Goal: Navigation & Orientation: Understand site structure

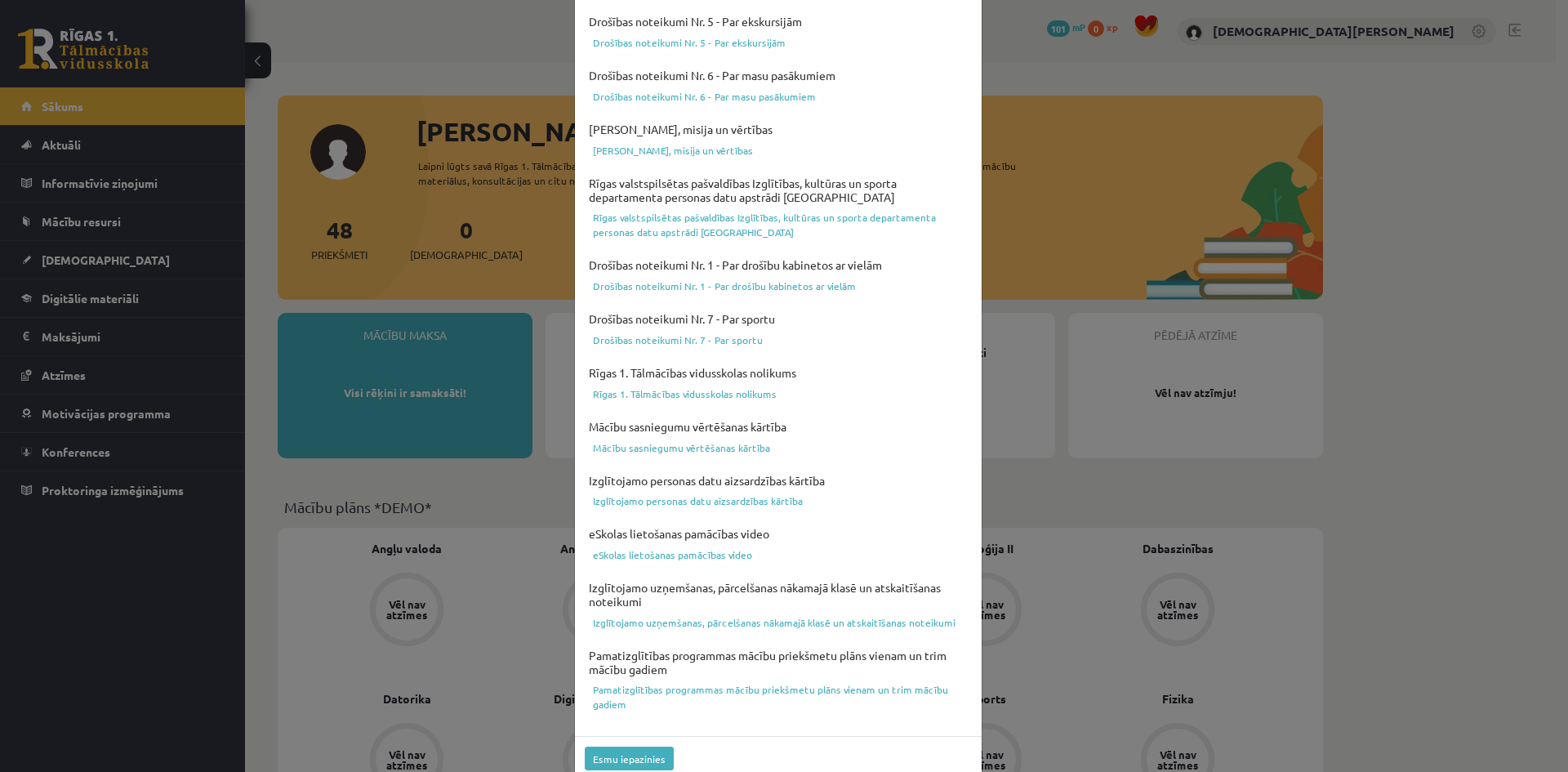
scroll to position [405, 0]
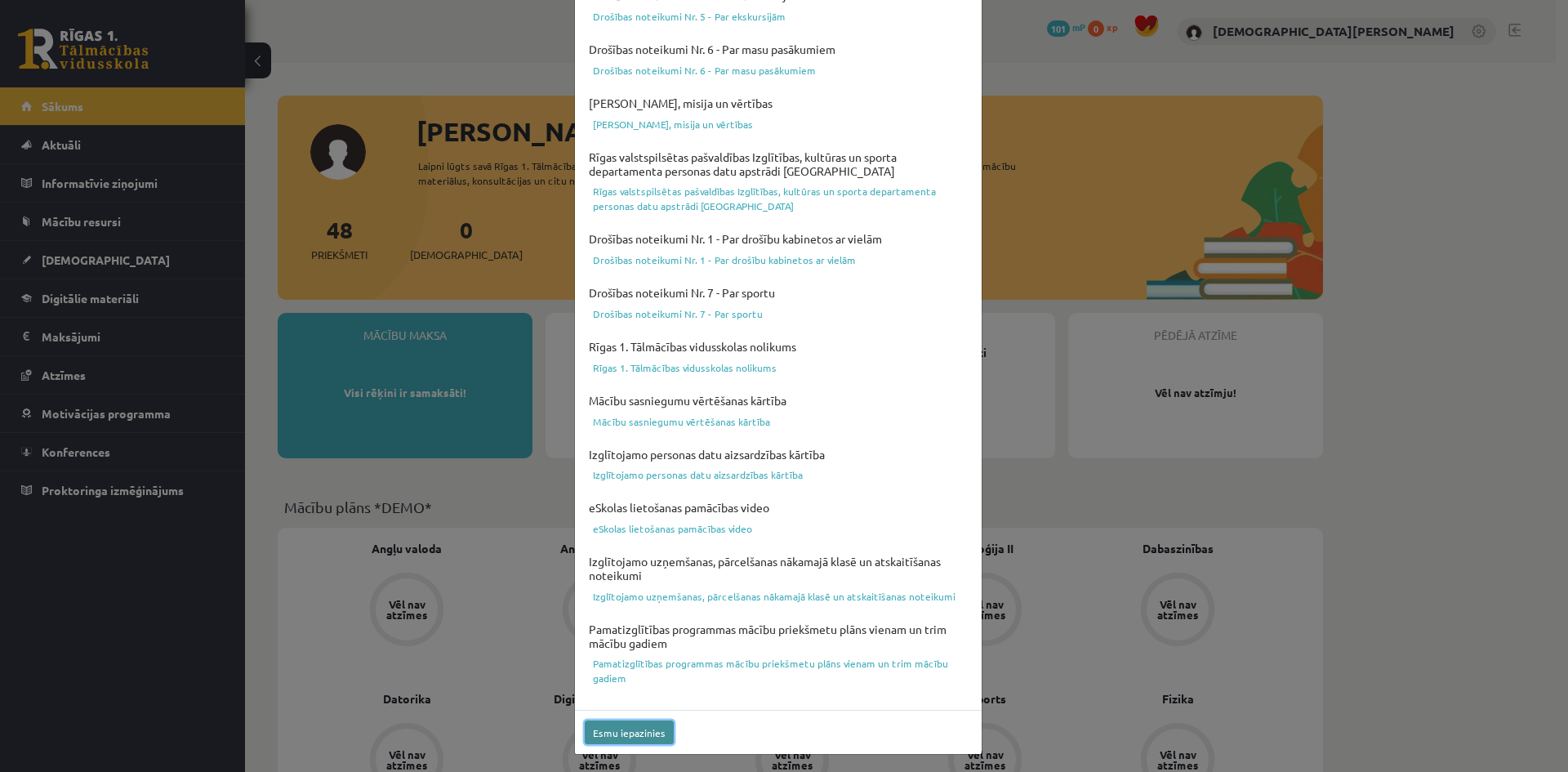
click at [611, 727] on button "Esmu iepazinies" at bounding box center [629, 733] width 89 height 24
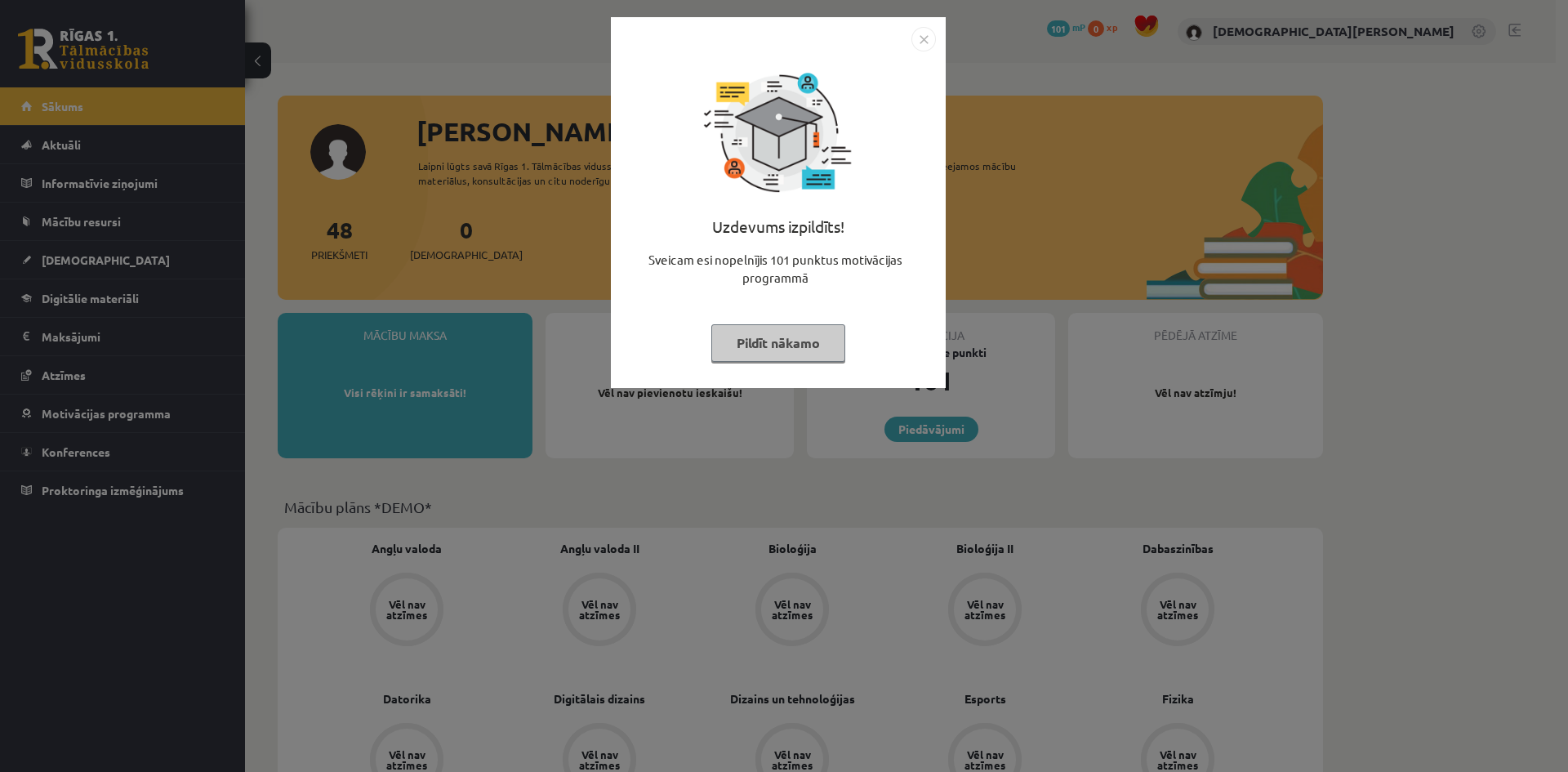
click at [816, 335] on button "Pildīt nākamo" at bounding box center [779, 343] width 134 height 37
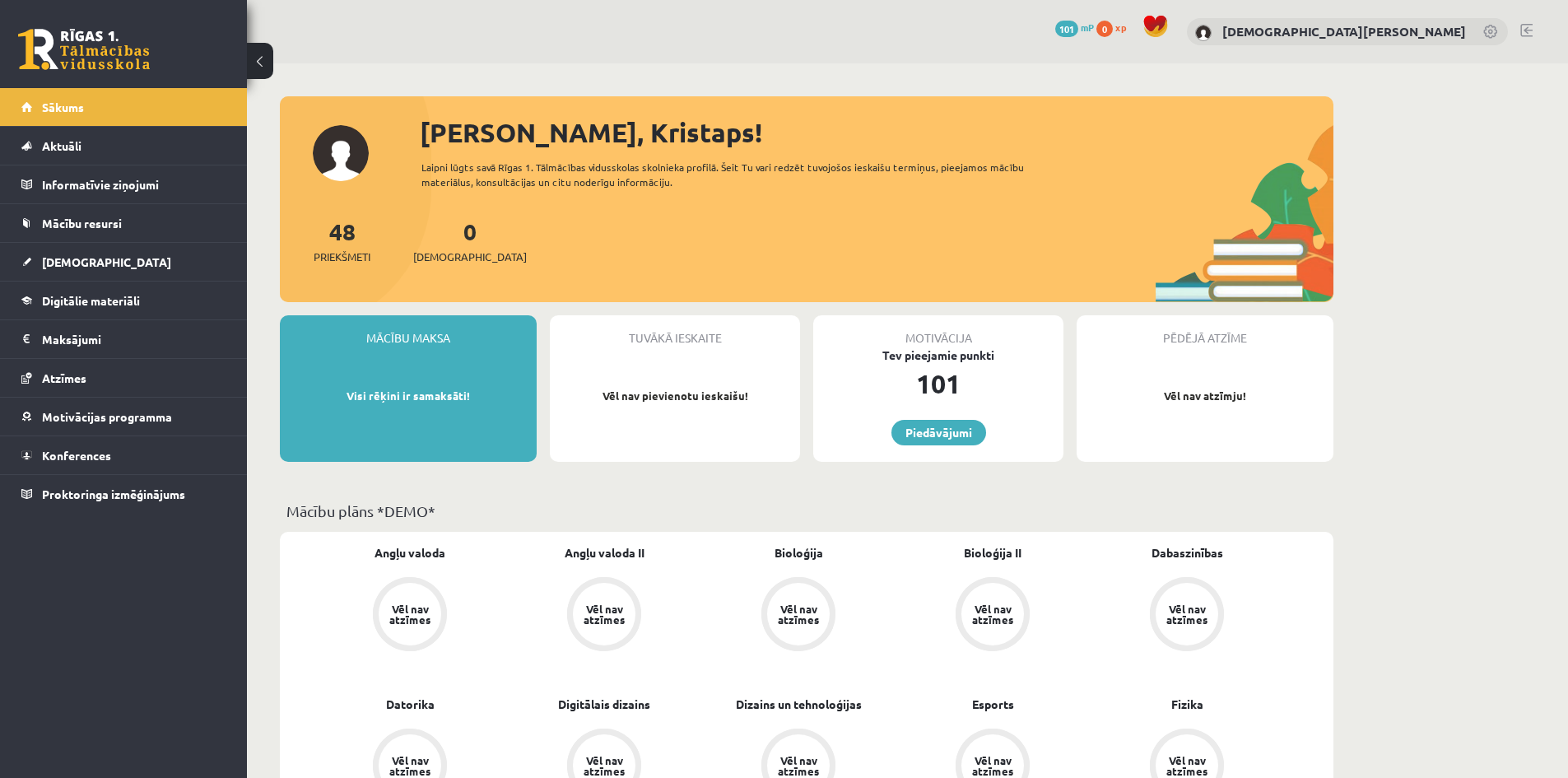
click at [161, 346] on legend "Maksājumi 0" at bounding box center [133, 339] width 185 height 38
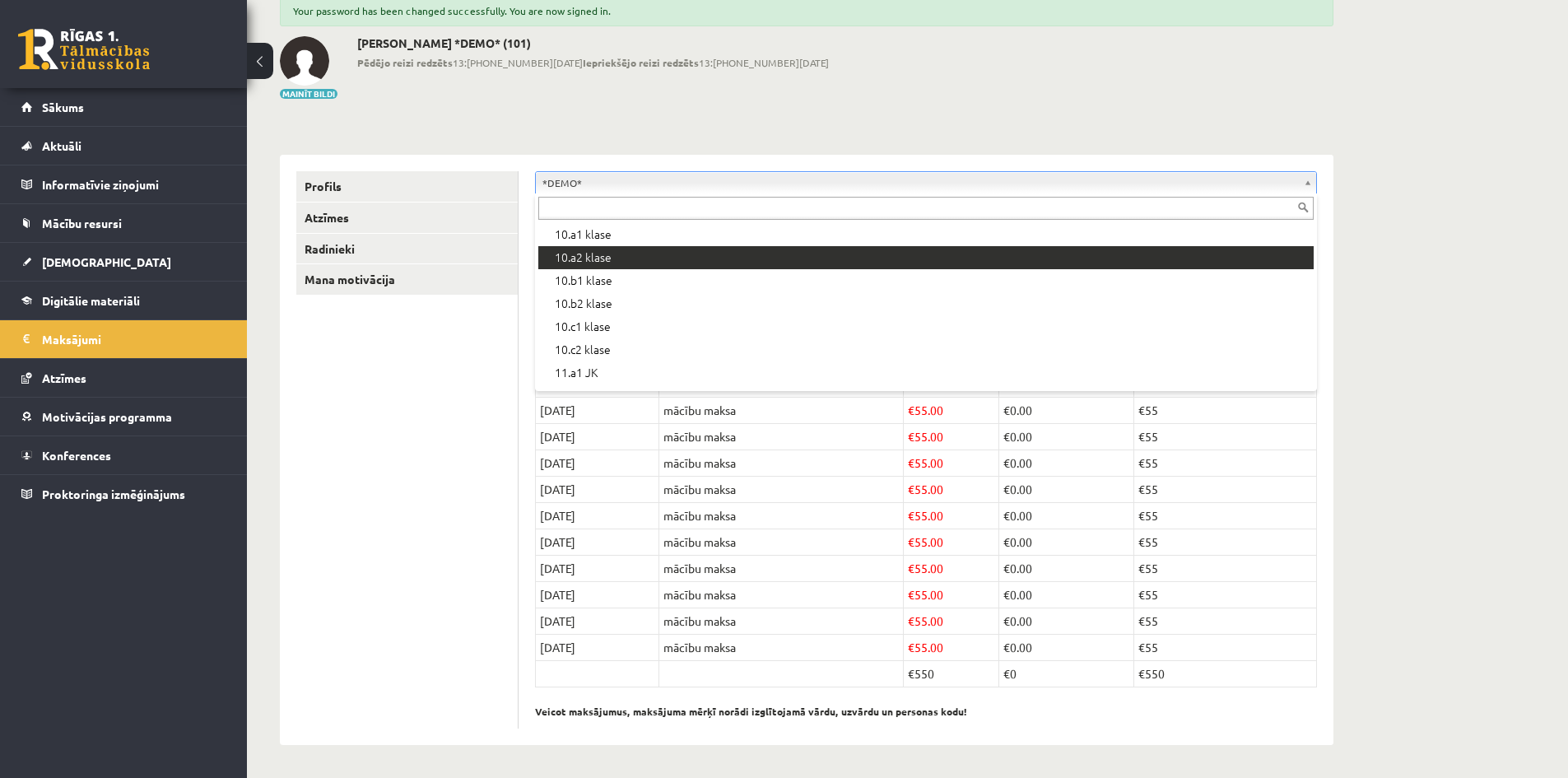
scroll to position [247, 0]
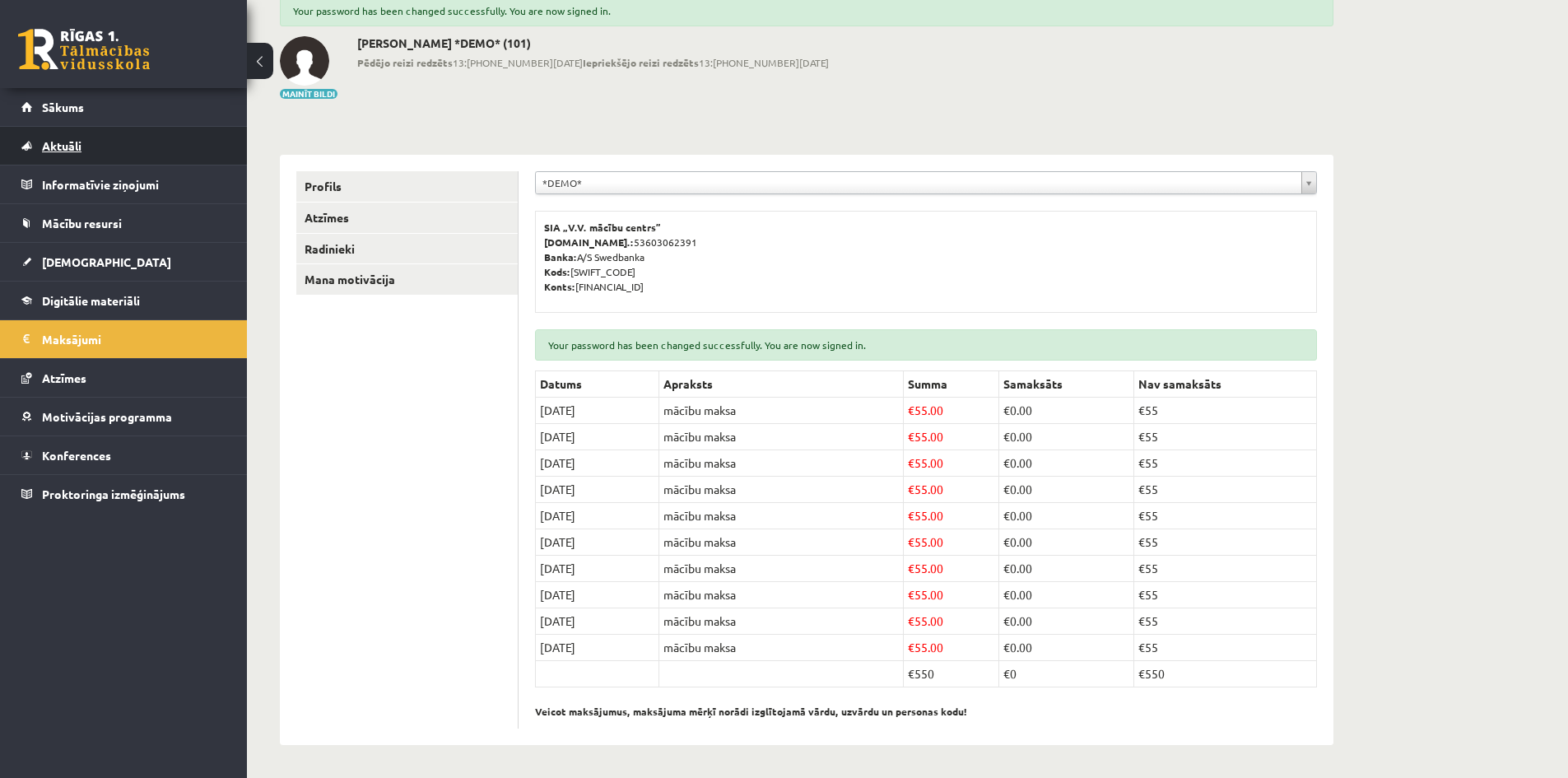
click at [152, 139] on link "Aktuāli" at bounding box center [124, 145] width 205 height 38
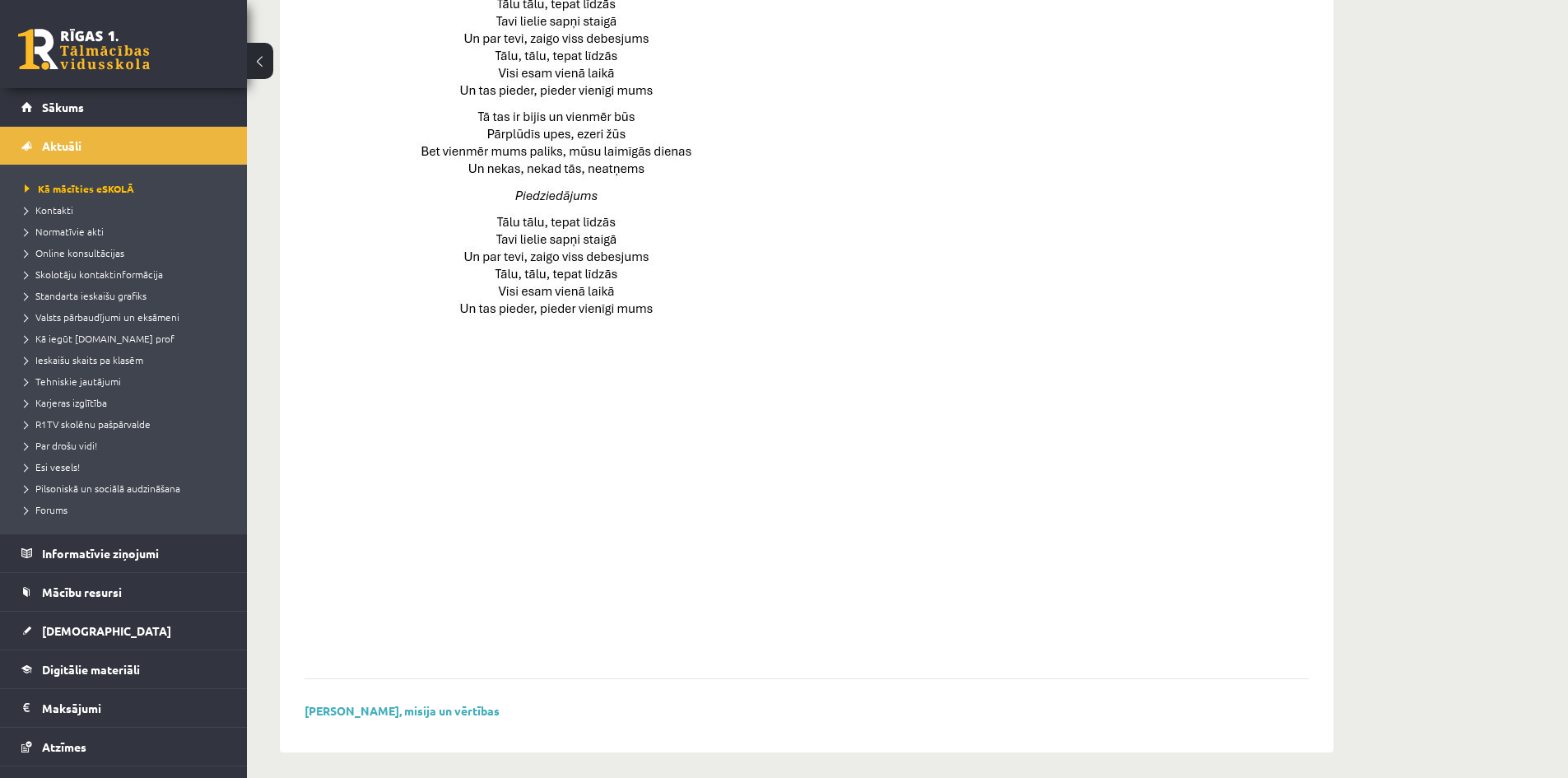
scroll to position [1016, 0]
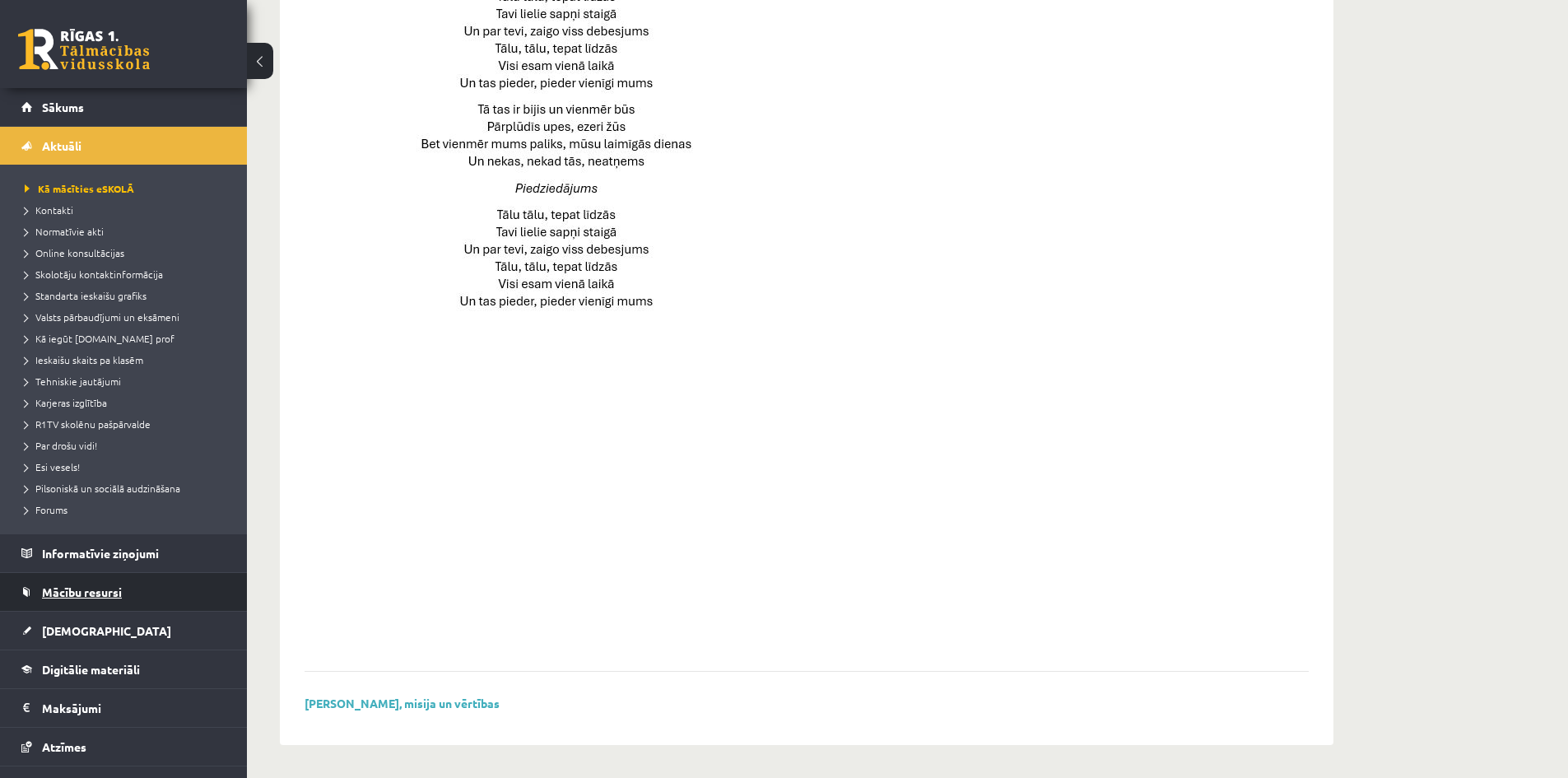
click at [140, 589] on link "Mācību resursi" at bounding box center [124, 592] width 205 height 38
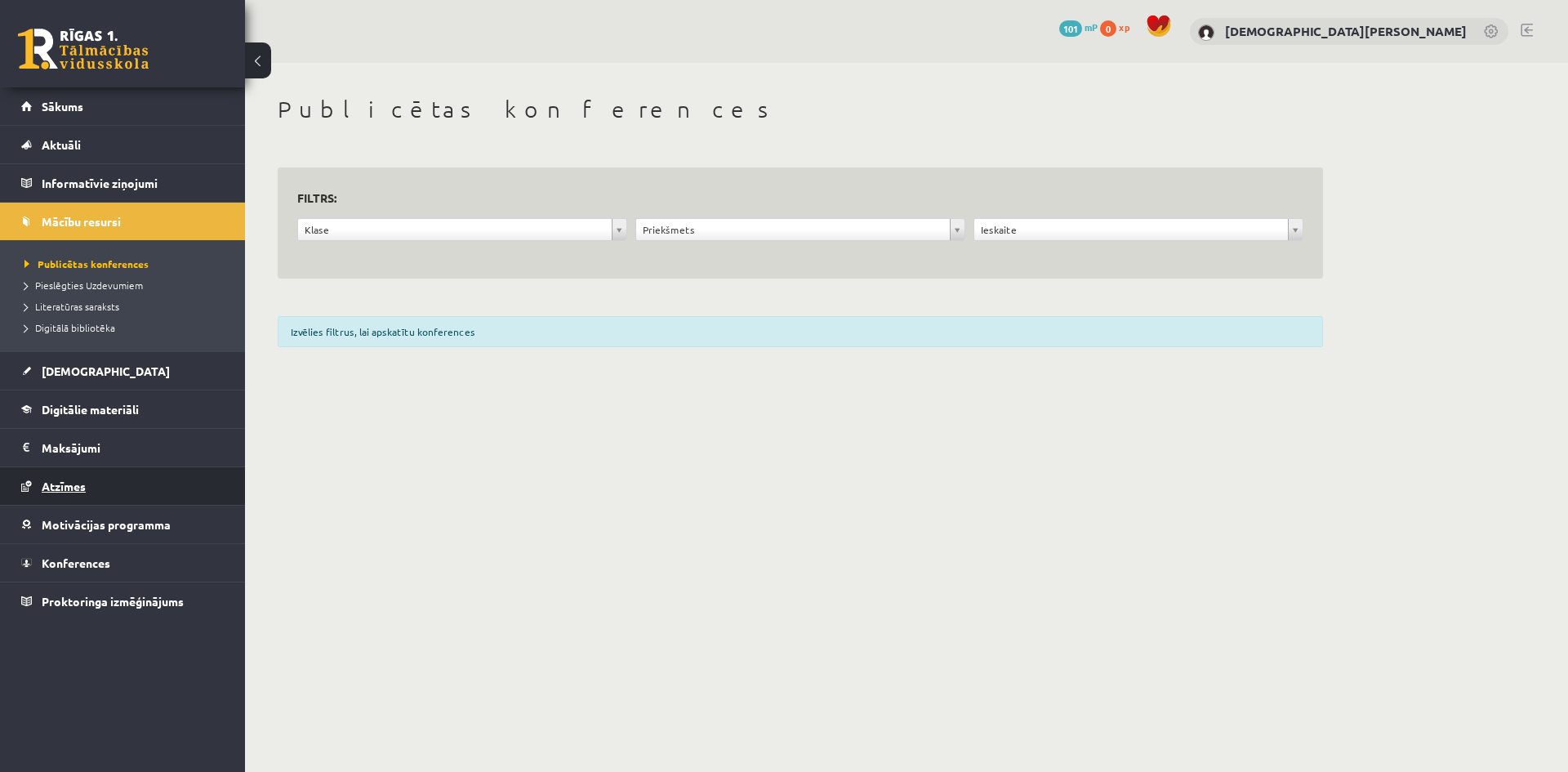
click at [115, 482] on link "Atzīmes" at bounding box center [123, 487] width 203 height 37
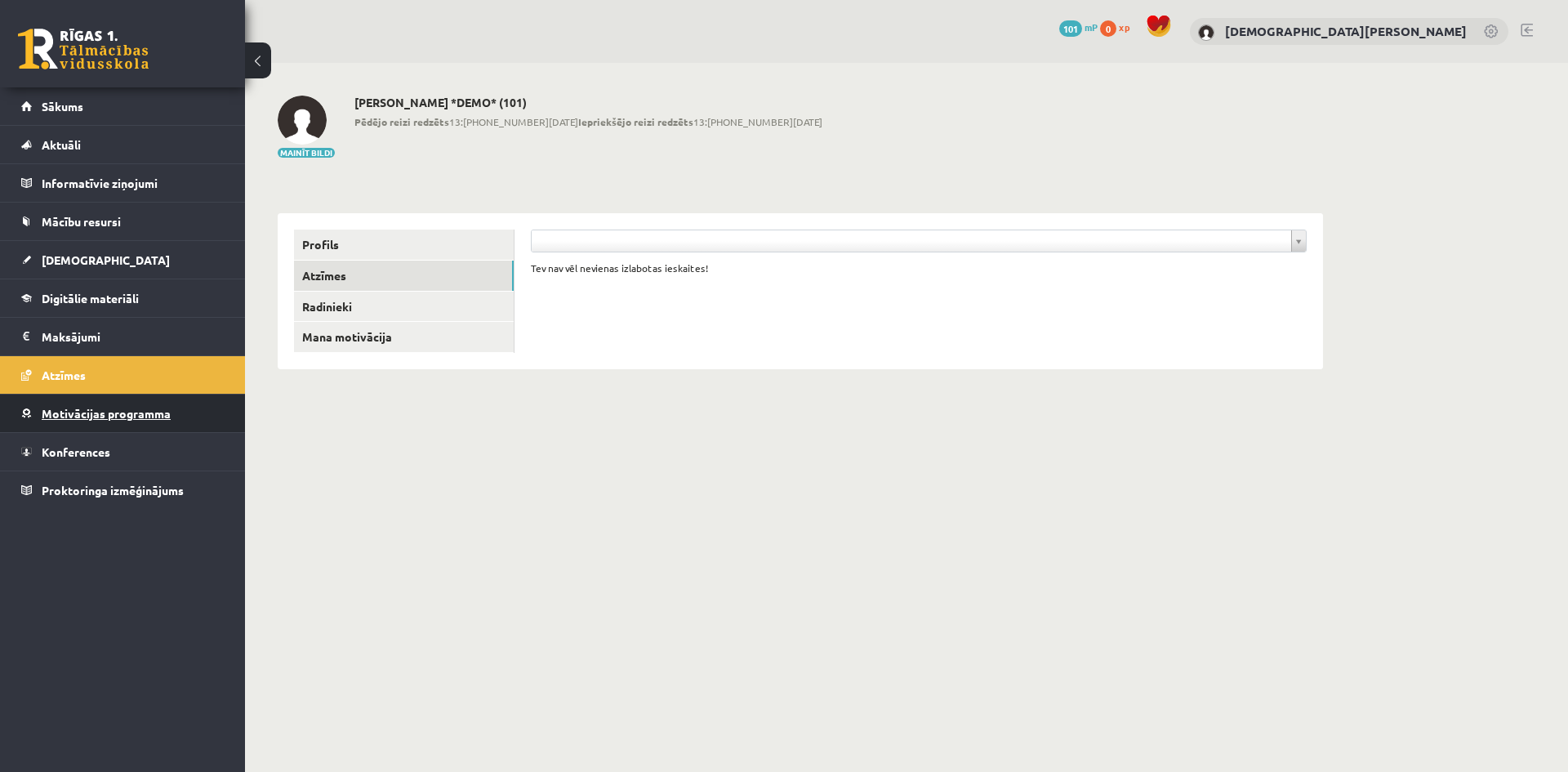
click at [197, 413] on link "Motivācijas programma" at bounding box center [123, 413] width 203 height 37
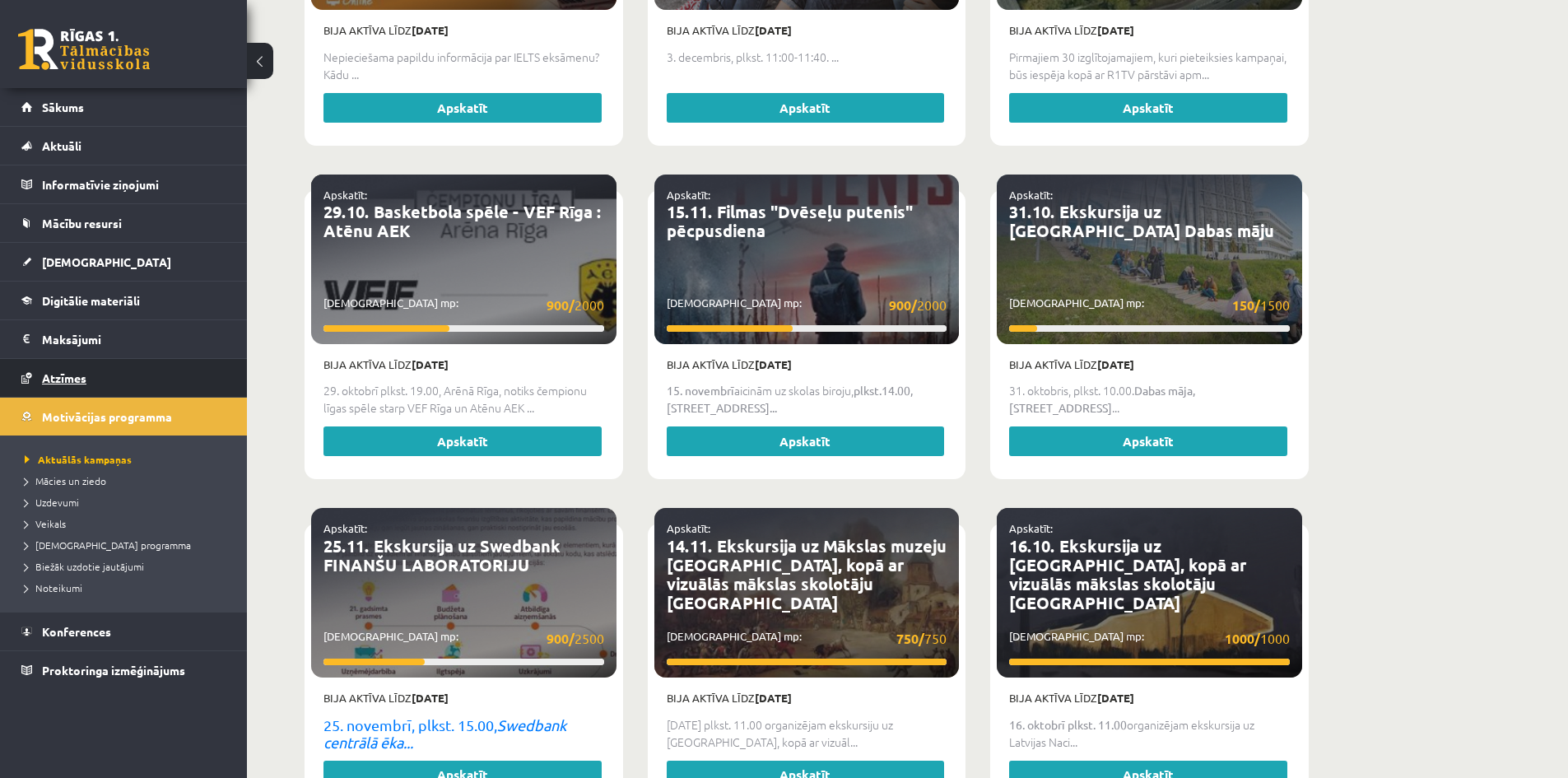
scroll to position [1923, 0]
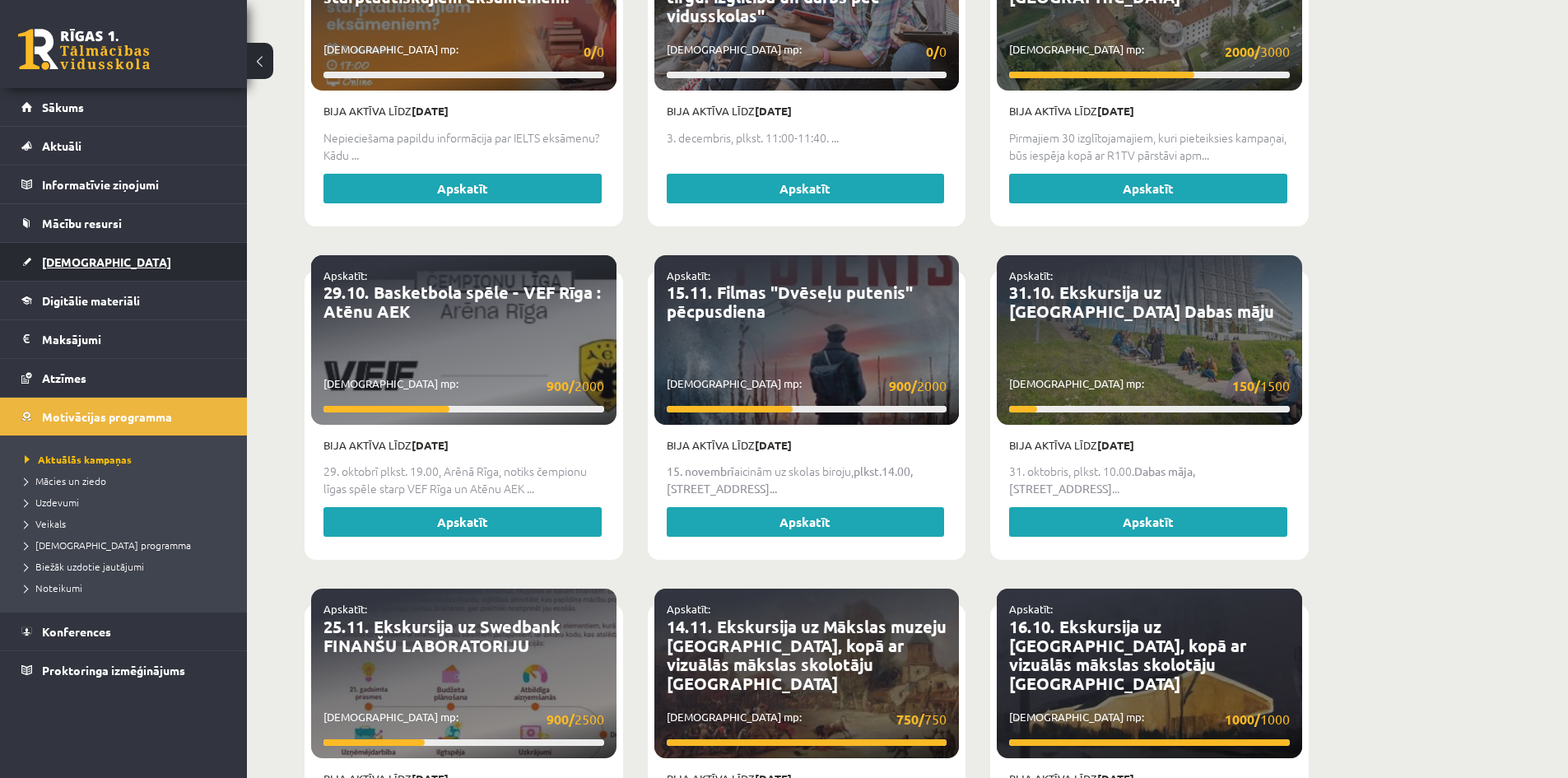
click at [117, 266] on link "[DEMOGRAPHIC_DATA]" at bounding box center [124, 262] width 205 height 38
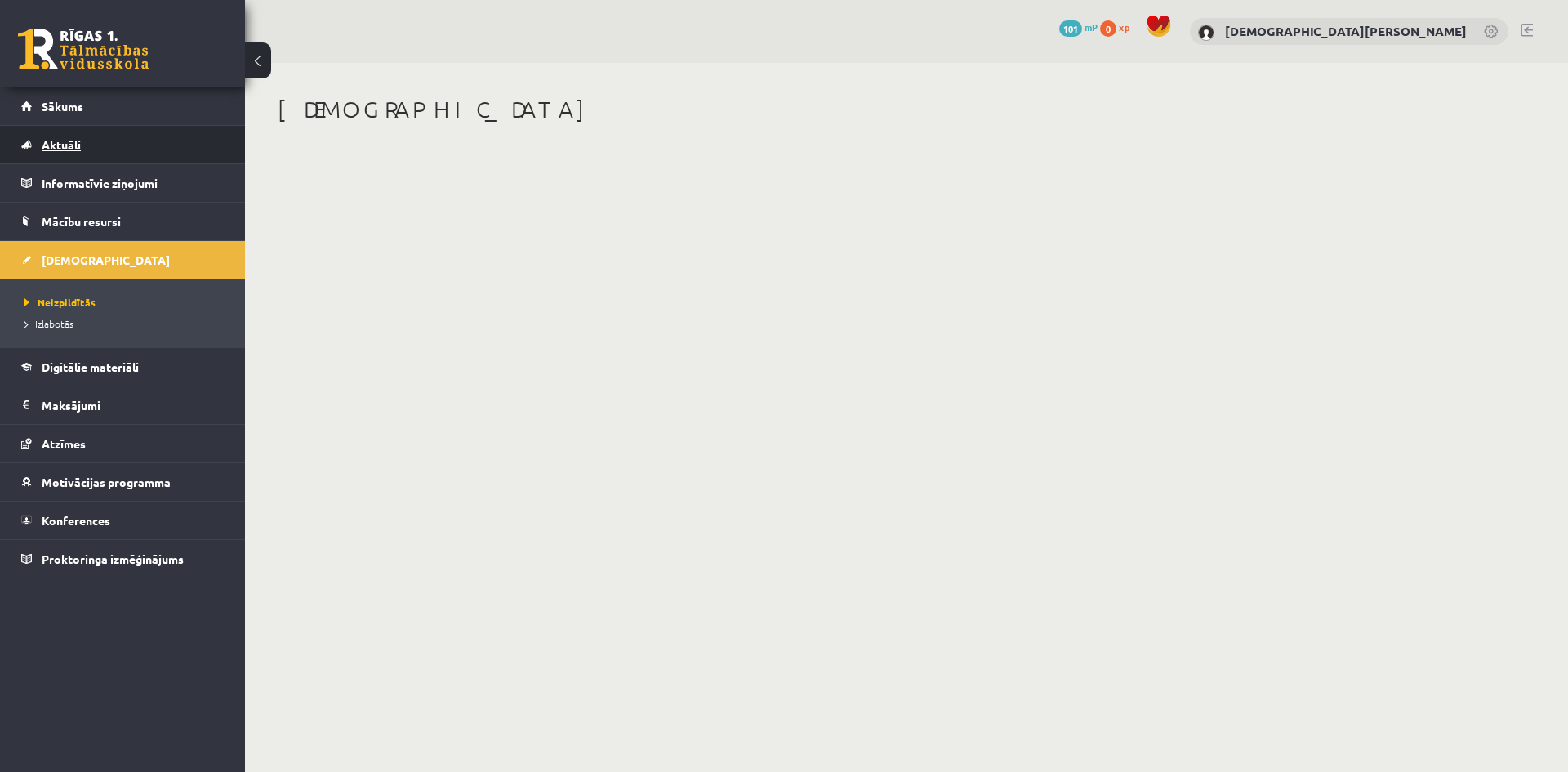
click at [169, 154] on link "Aktuāli" at bounding box center [123, 144] width 203 height 37
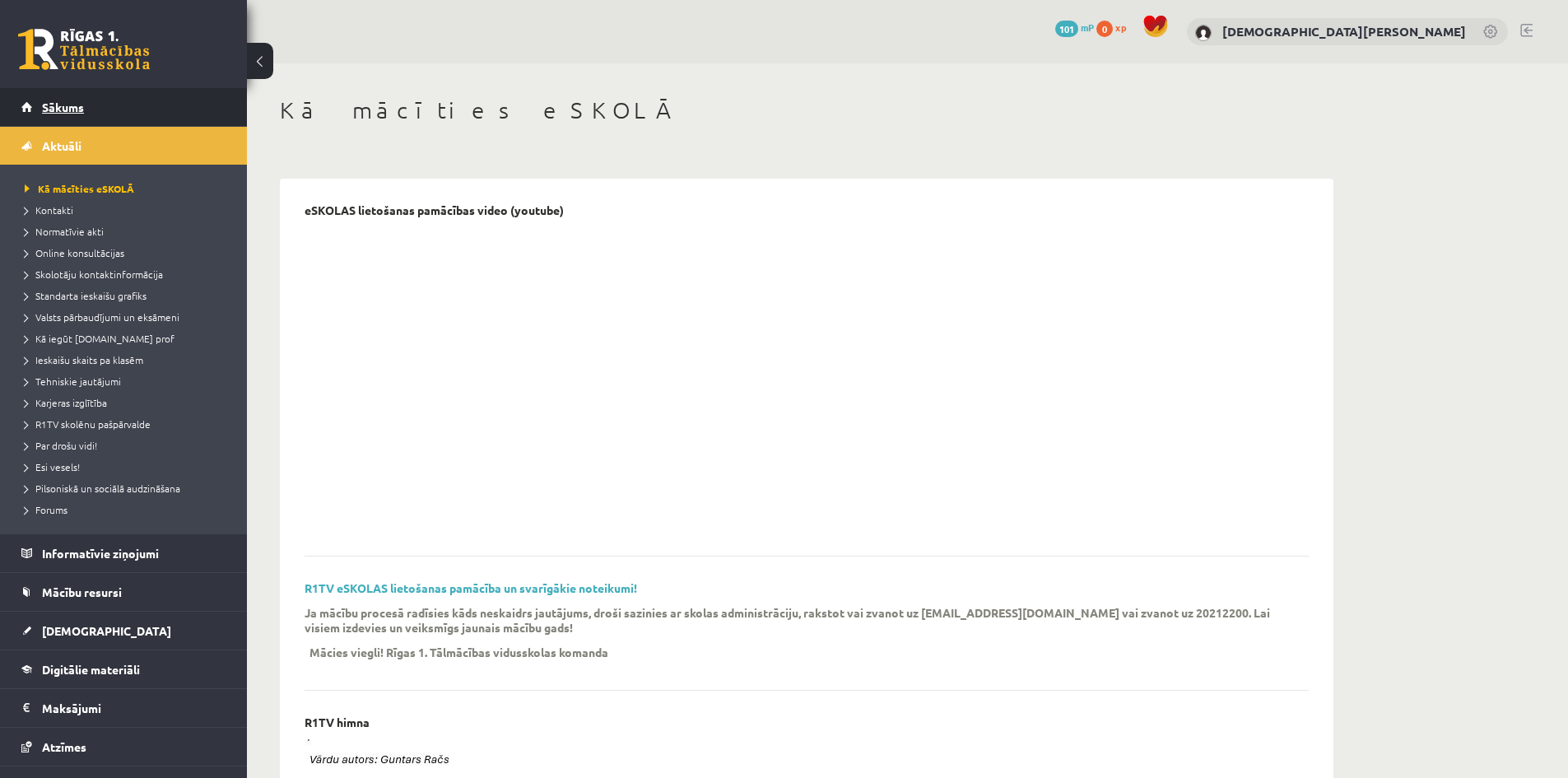
click at [173, 121] on link "Sākums" at bounding box center [124, 107] width 205 height 38
